Goal: Task Accomplishment & Management: Manage account settings

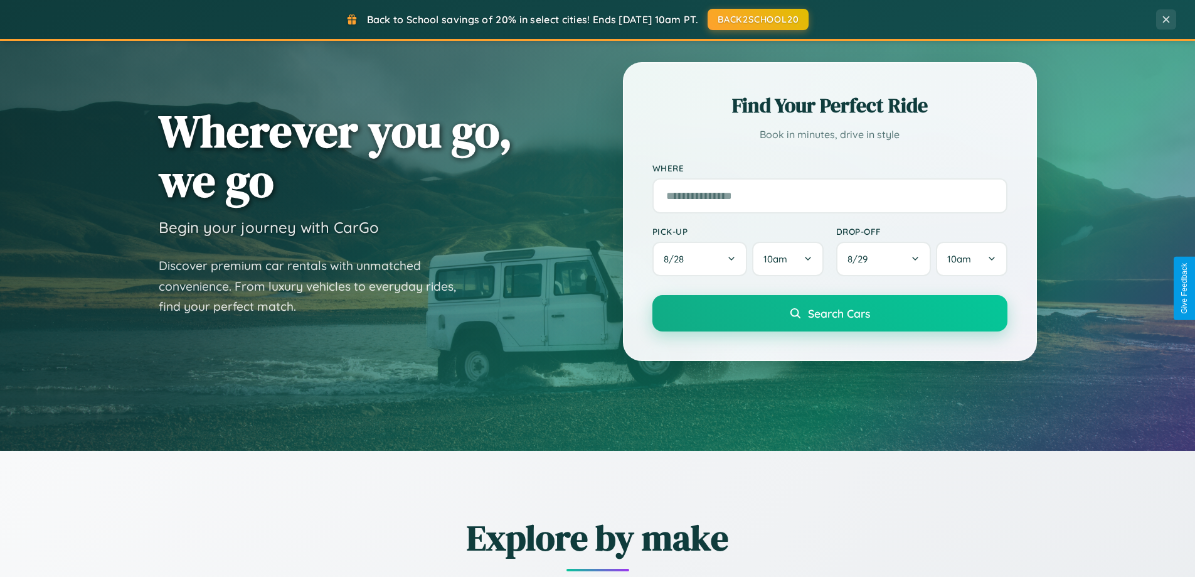
scroll to position [863, 0]
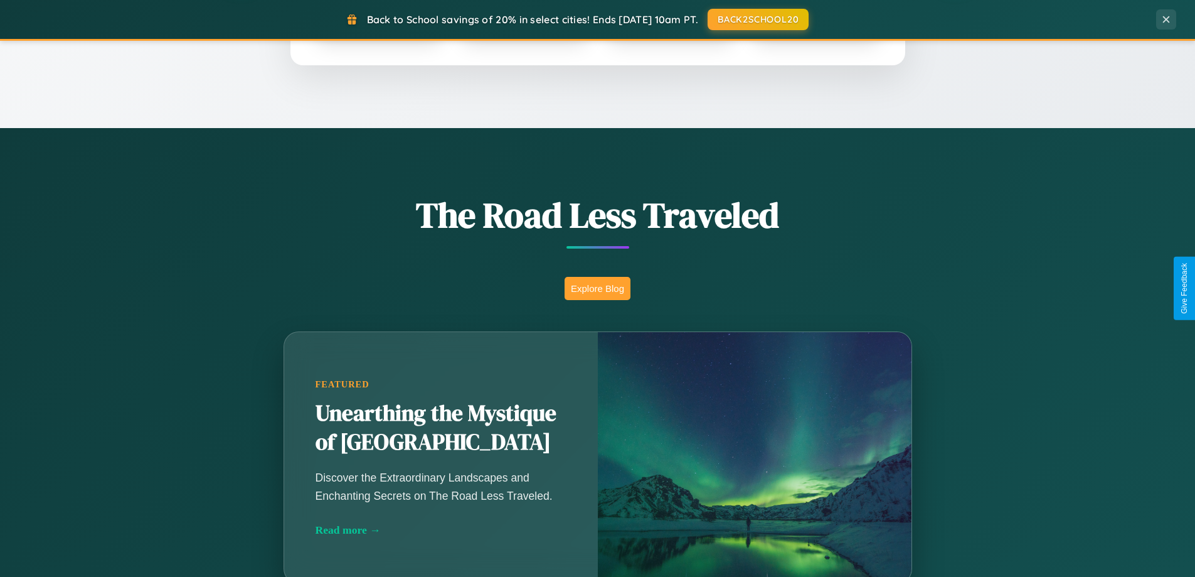
click at [597, 288] on button "Explore Blog" at bounding box center [598, 288] width 66 height 23
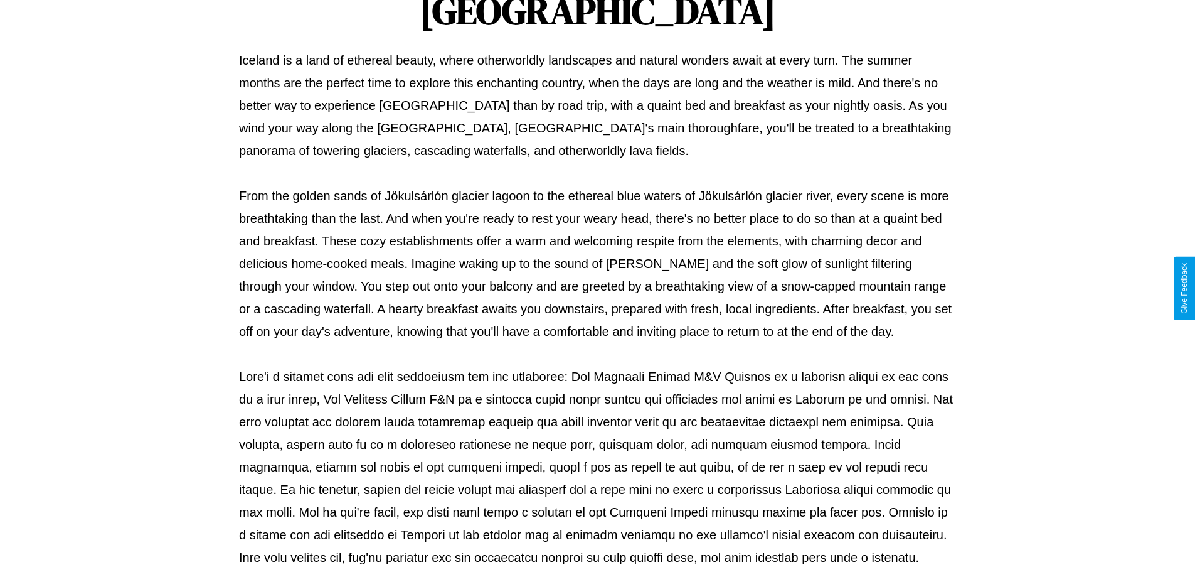
scroll to position [406, 0]
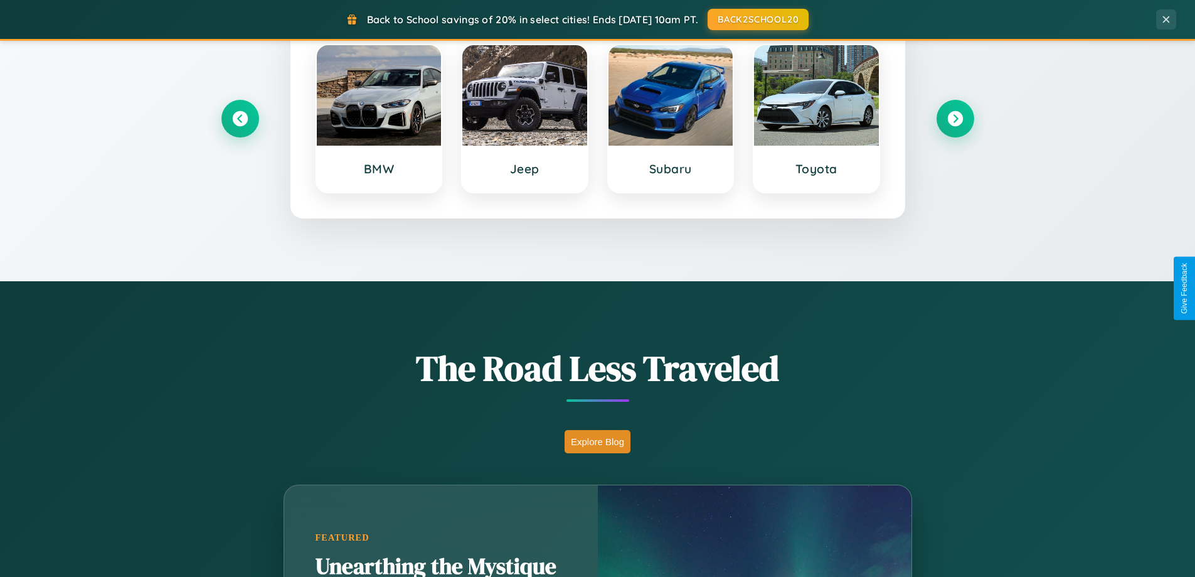
scroll to position [541, 0]
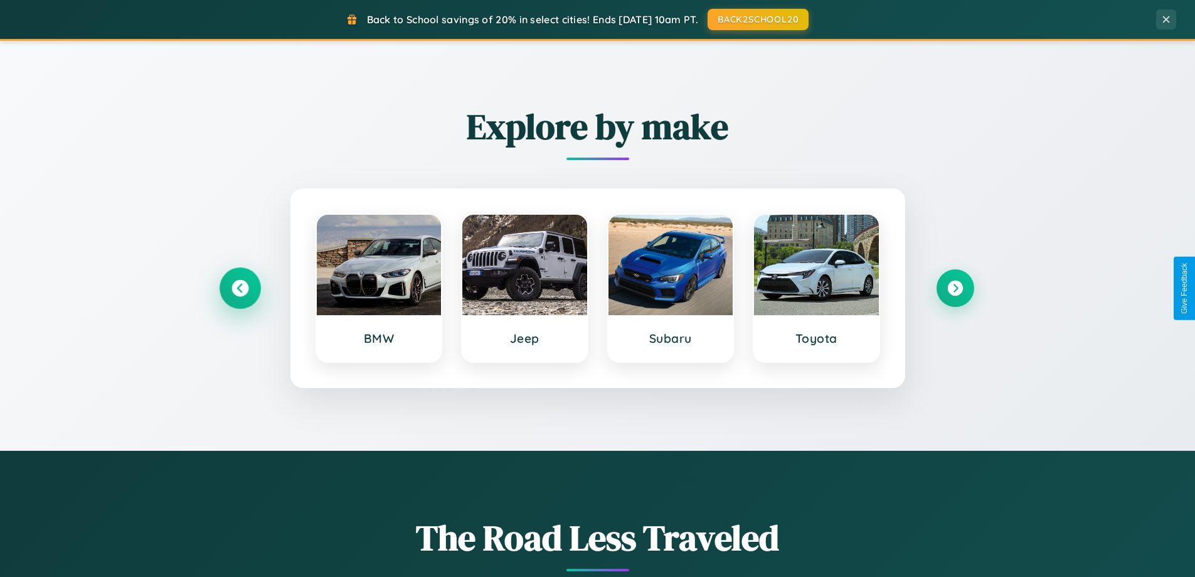
click at [240, 288] on icon at bounding box center [239, 288] width 17 height 17
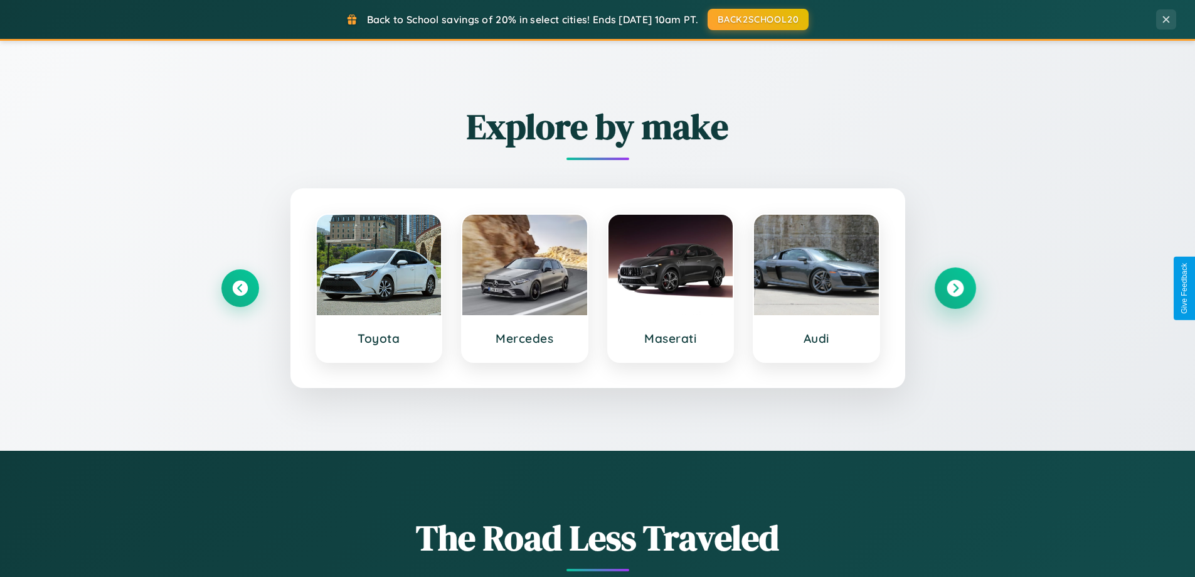
click at [955, 288] on icon at bounding box center [955, 288] width 17 height 17
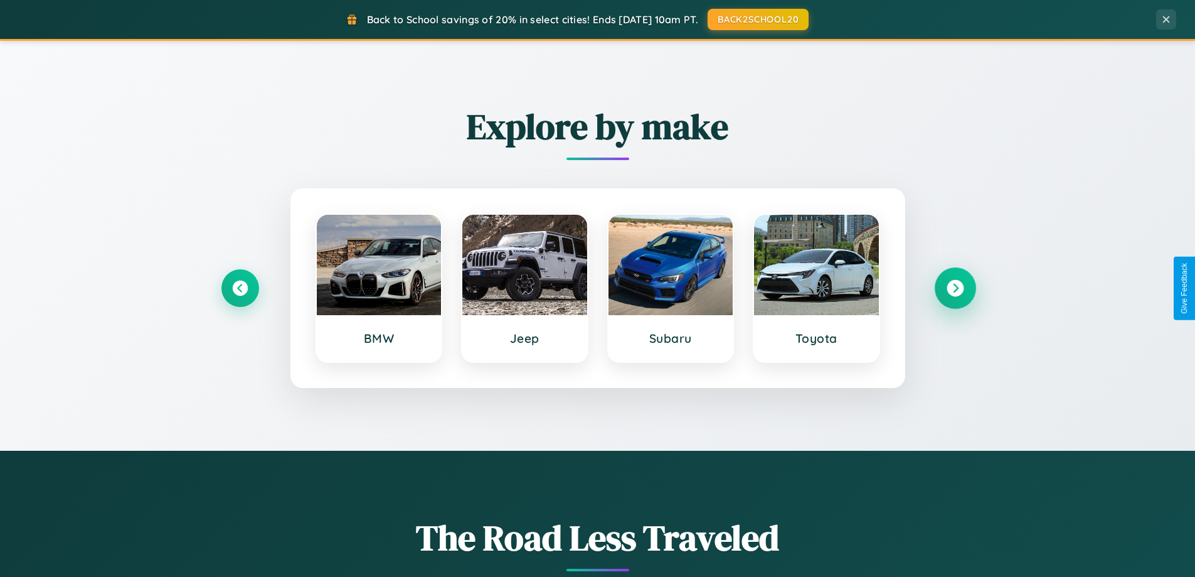
click at [955, 288] on icon at bounding box center [955, 288] width 17 height 17
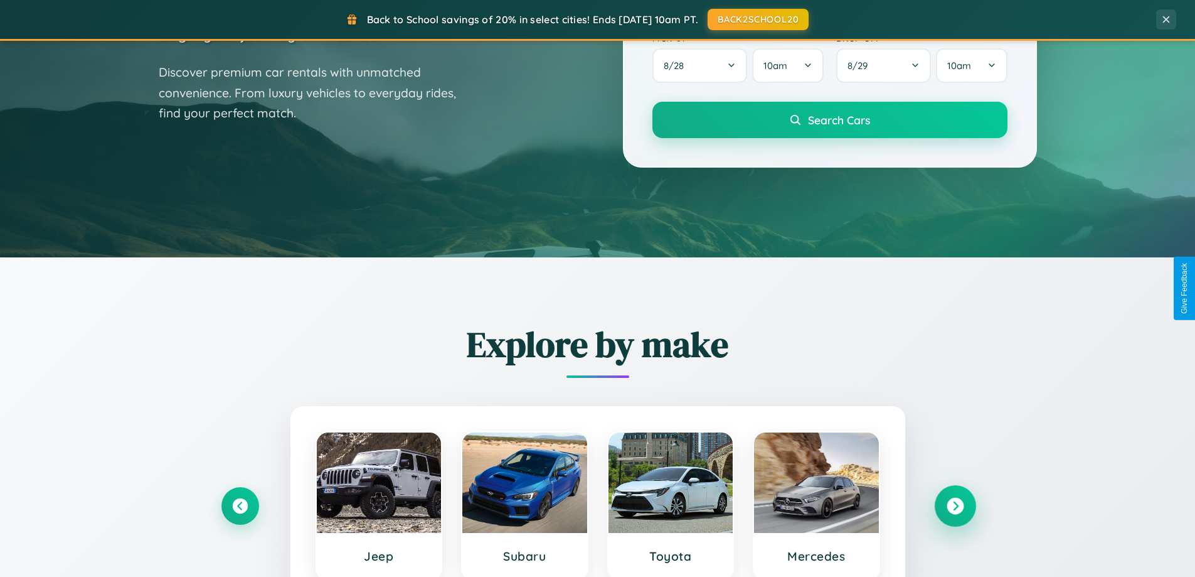
scroll to position [0, 0]
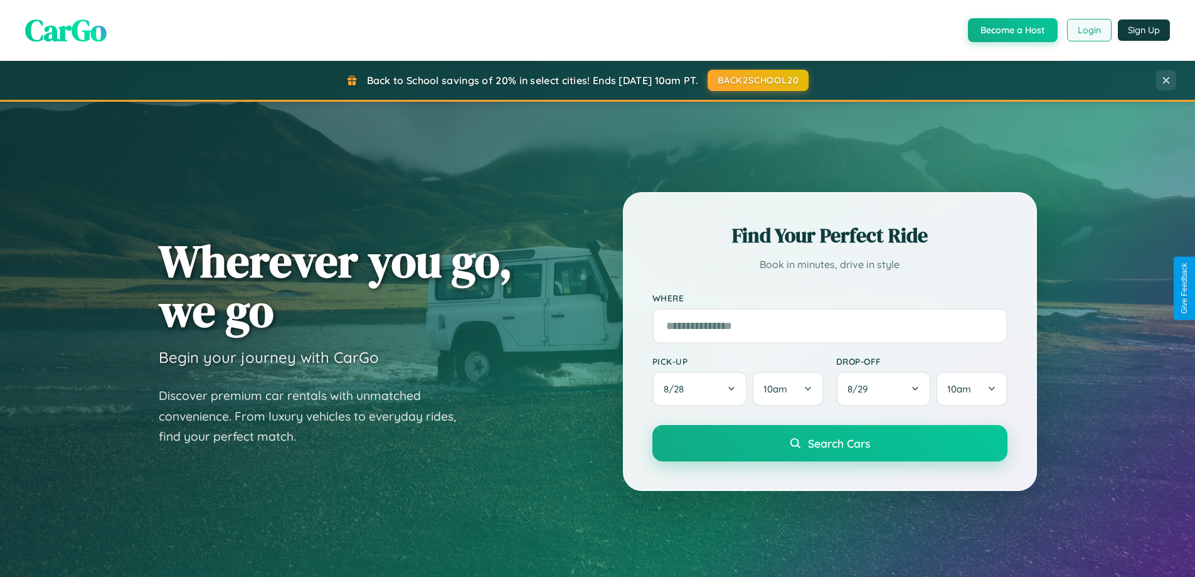
click at [1088, 30] on button "Login" at bounding box center [1089, 30] width 45 height 23
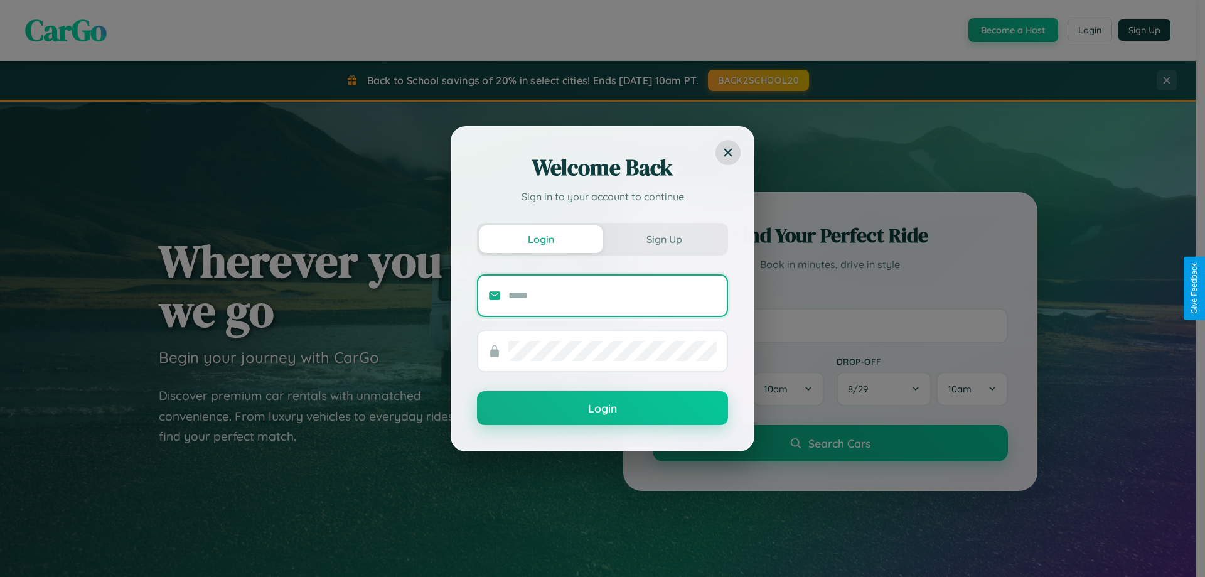
click at [612, 295] on input "text" at bounding box center [612, 295] width 208 height 20
type input "**********"
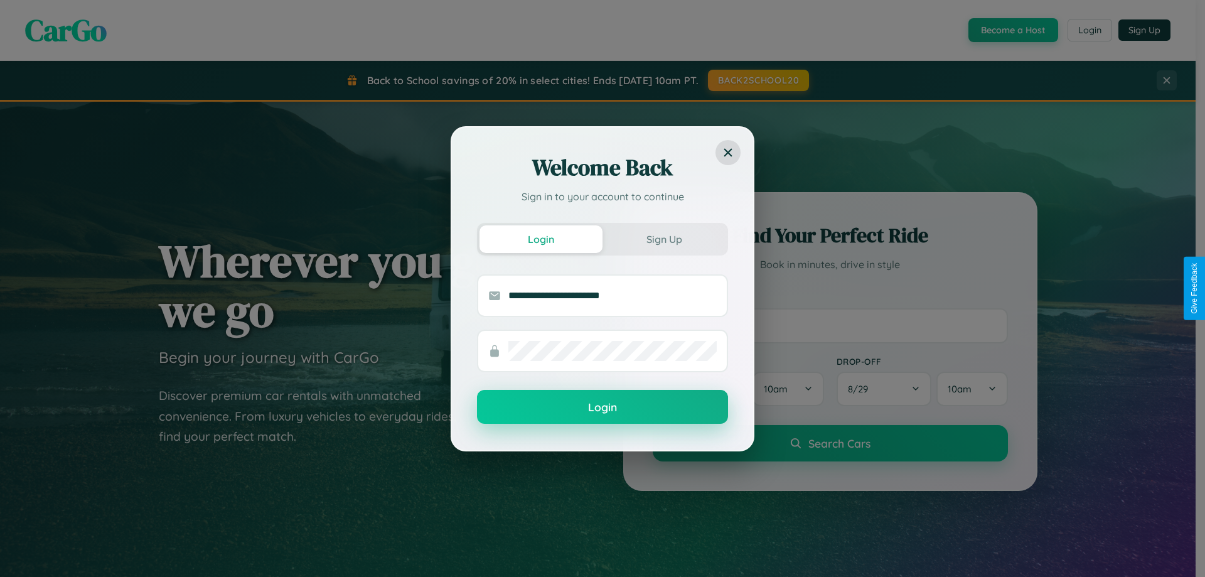
click at [602, 407] on button "Login" at bounding box center [602, 407] width 251 height 34
